Goal: Find specific fact: Find contact information

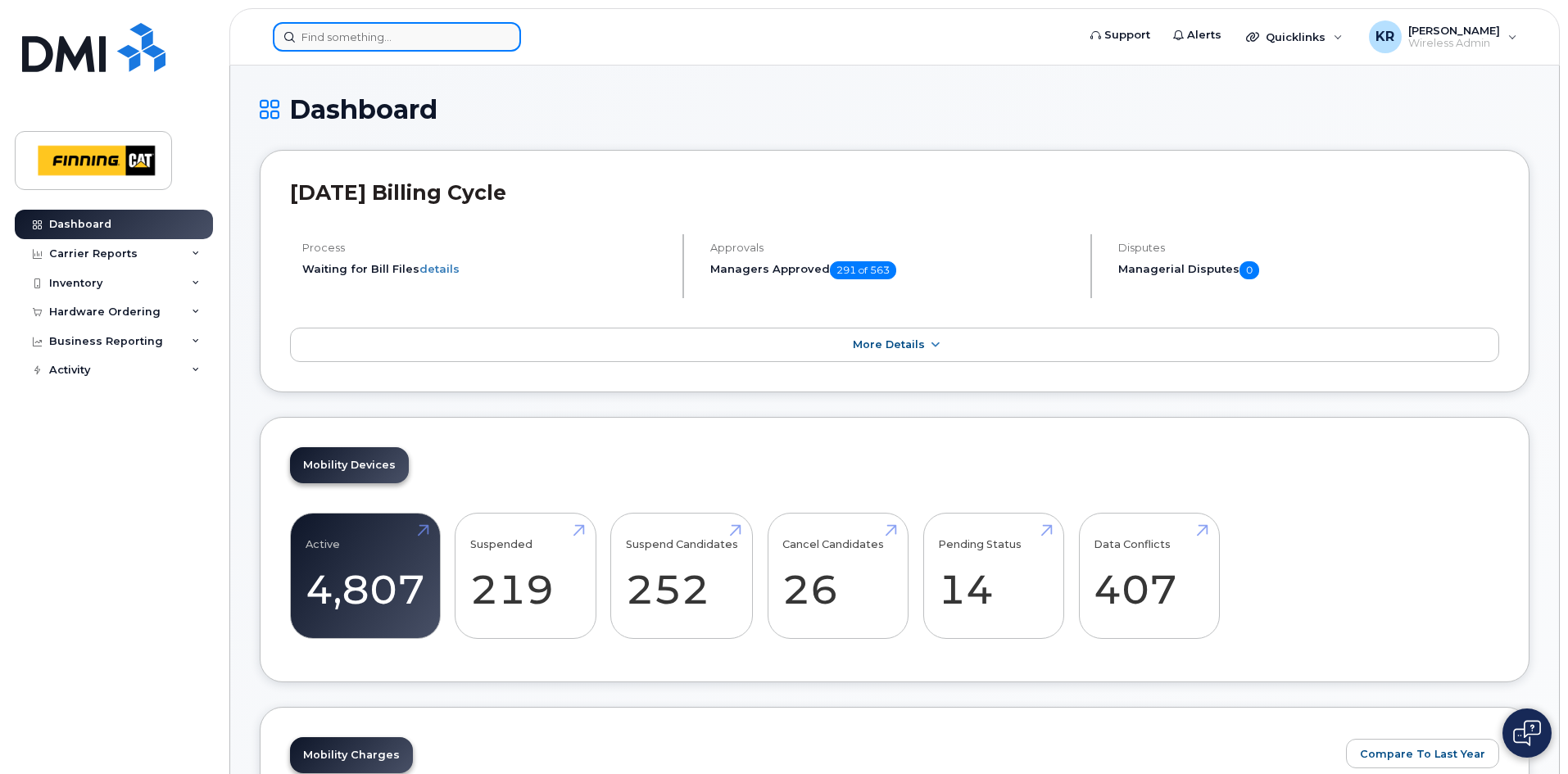
click at [412, 38] on input at bounding box center [396, 37] width 248 height 30
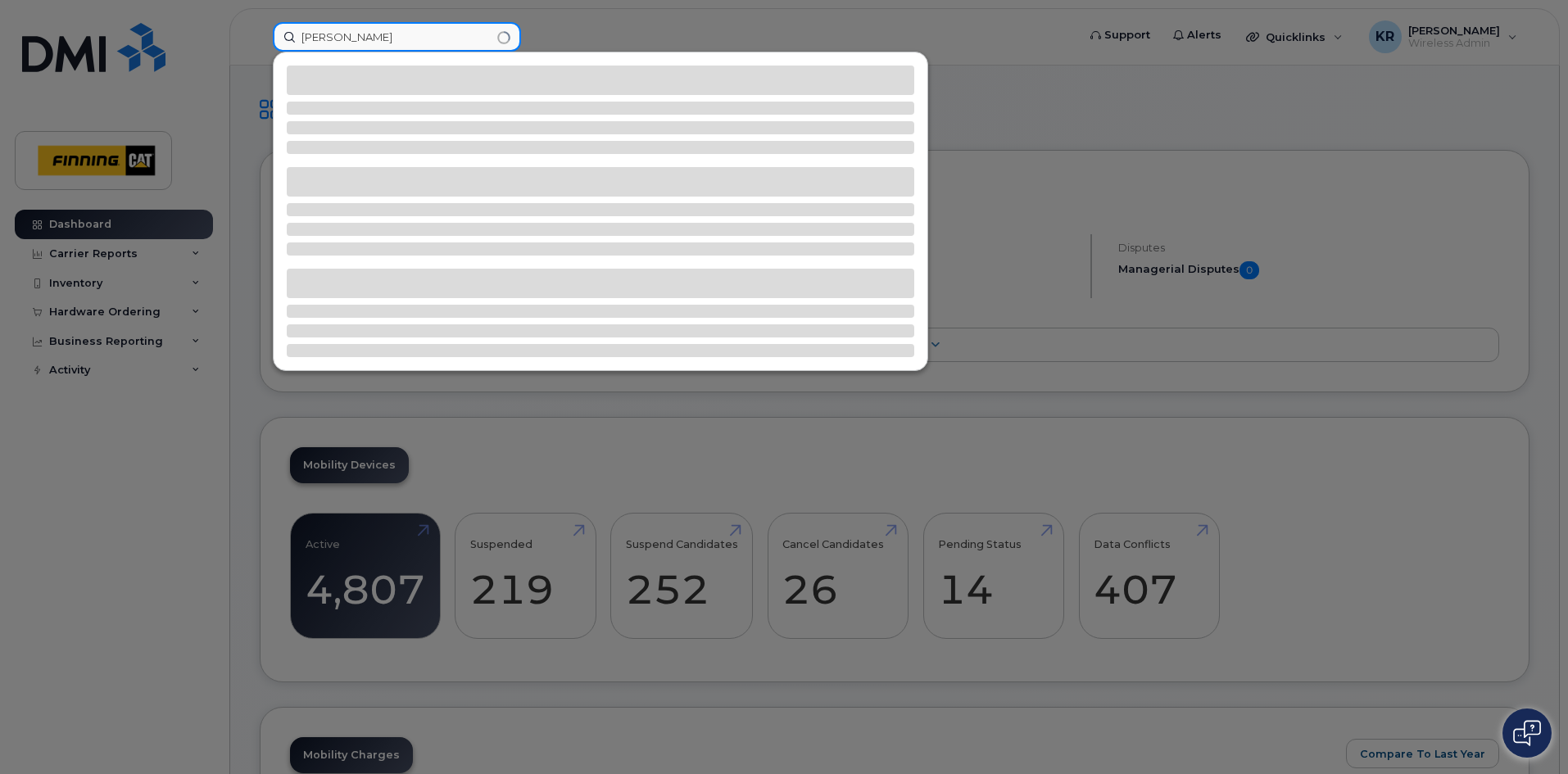
type input "bill bell"
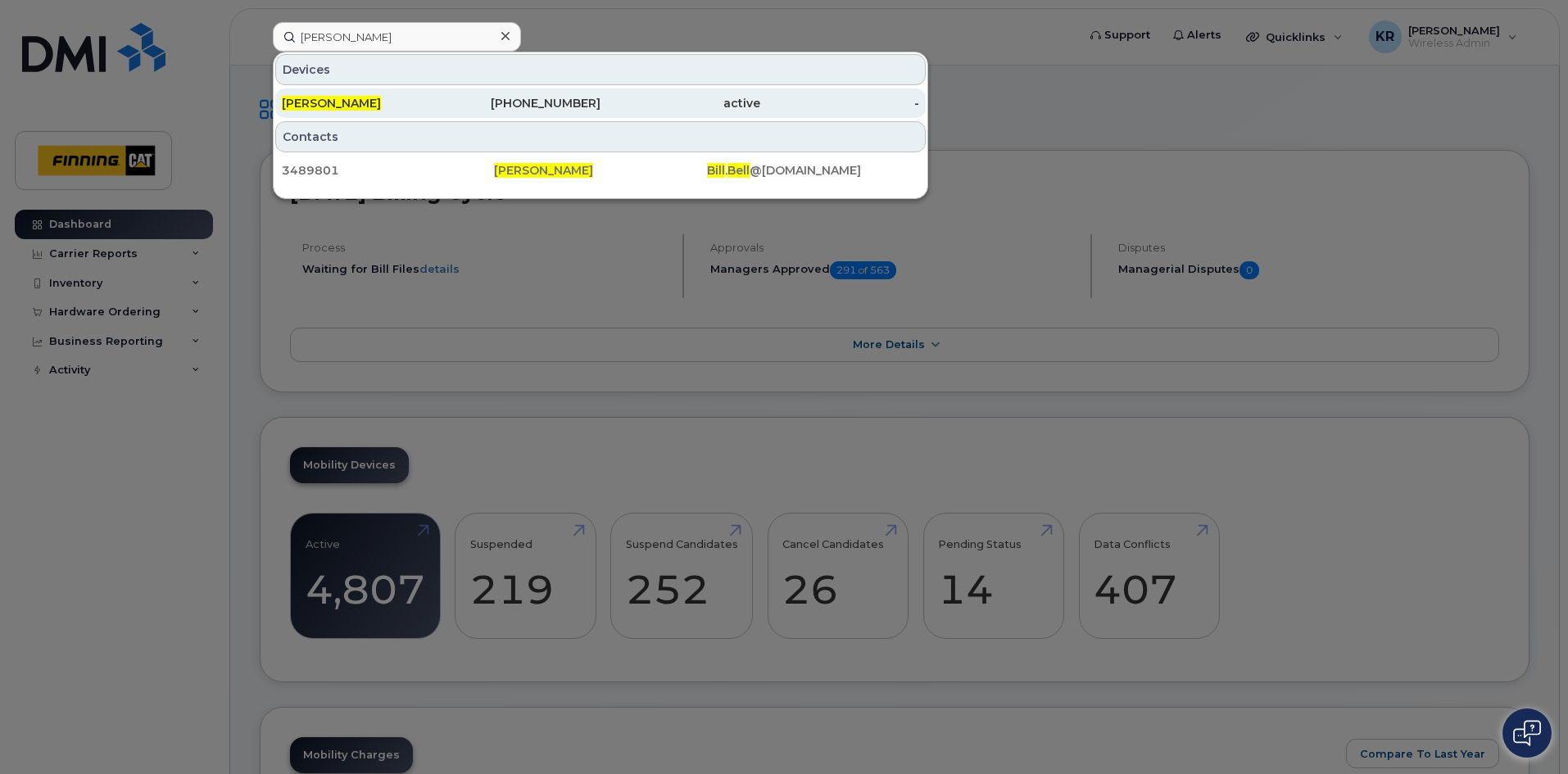
click at [578, 107] on div "587-644-2098" at bounding box center [522, 103] width 160 height 17
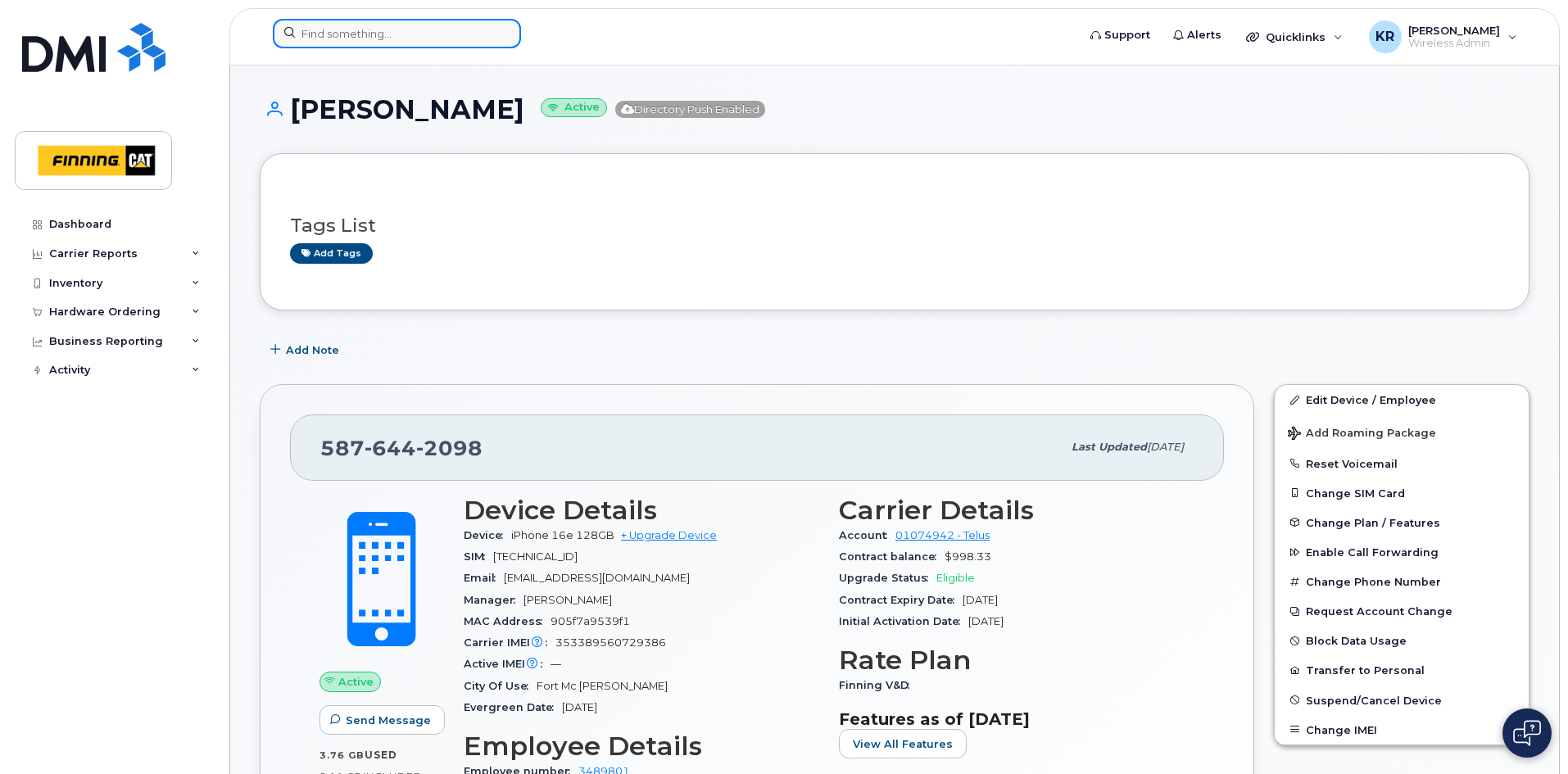
click at [396, 36] on input at bounding box center [396, 34] width 248 height 30
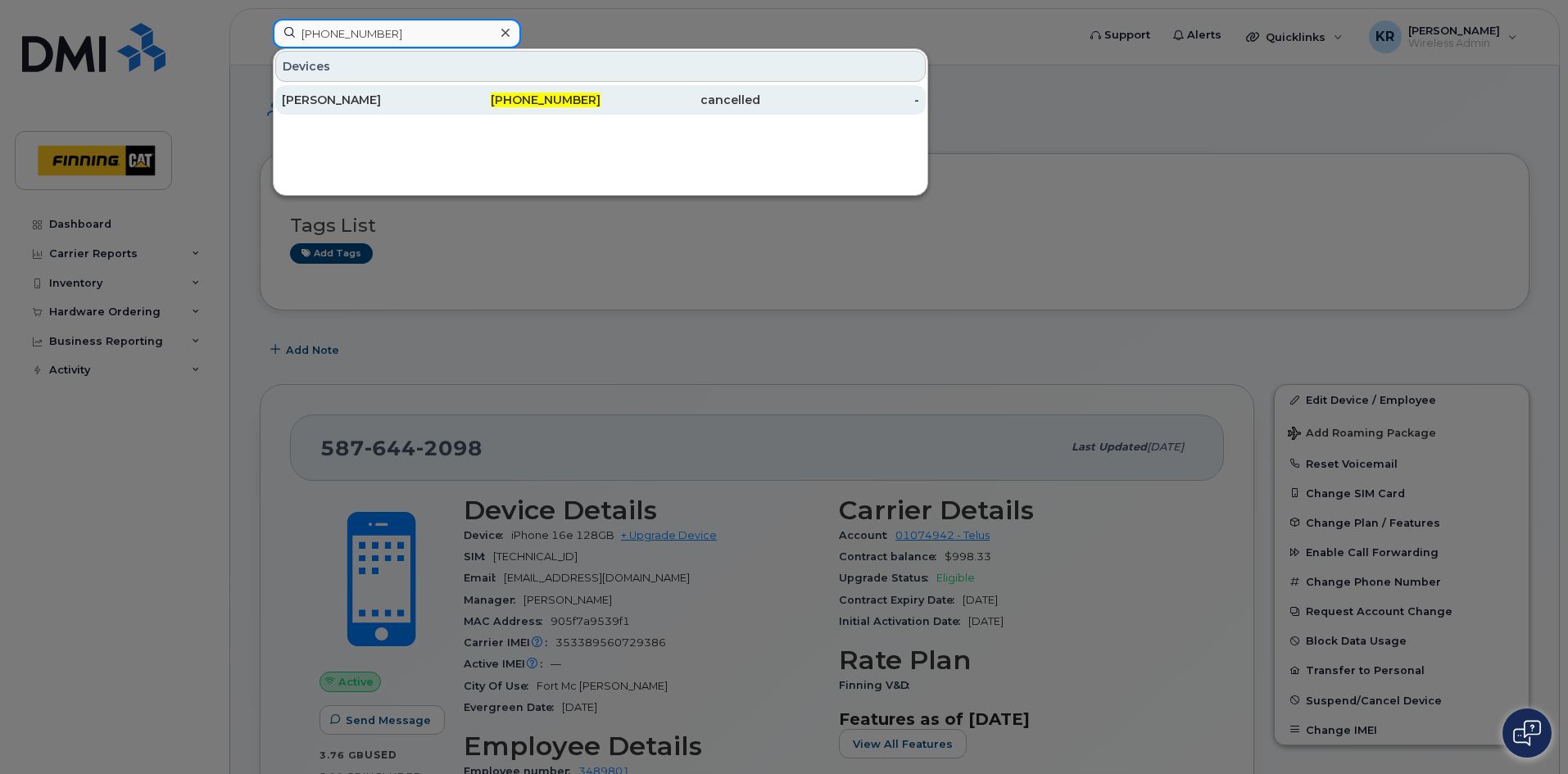
type input "[PHONE_NUMBER]"
click at [508, 102] on div "587-644-3761" at bounding box center [522, 100] width 160 height 17
